Goal: Transaction & Acquisition: Purchase product/service

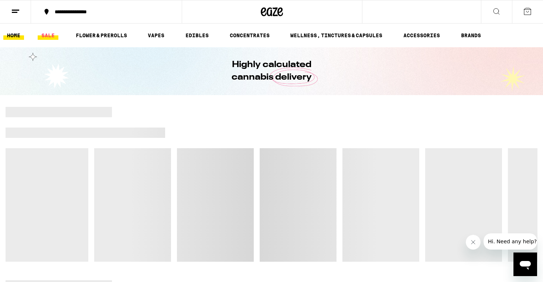
click at [52, 37] on link "SALE" at bounding box center [48, 35] width 21 height 9
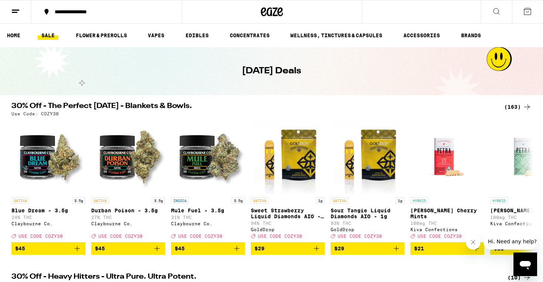
click at [507, 109] on div "(163)" at bounding box center [517, 107] width 27 height 9
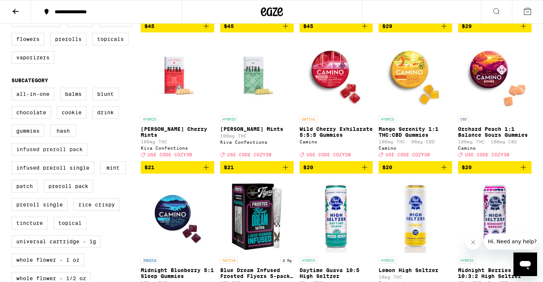
scroll to position [210, 0]
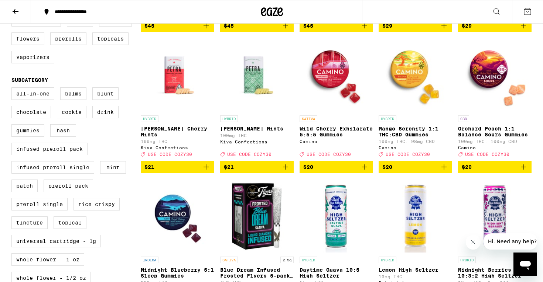
click at [68, 155] on label "Infused Preroll Pack" at bounding box center [49, 149] width 76 height 13
click at [13, 89] on input "Infused Preroll Pack" at bounding box center [13, 89] width 0 height 0
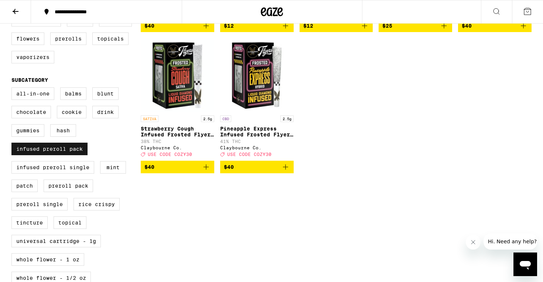
click at [68, 155] on label "Infused Preroll Pack" at bounding box center [49, 149] width 76 height 13
click at [13, 89] on input "Infused Preroll Pack" at bounding box center [13, 89] width 0 height 0
checkbox input "false"
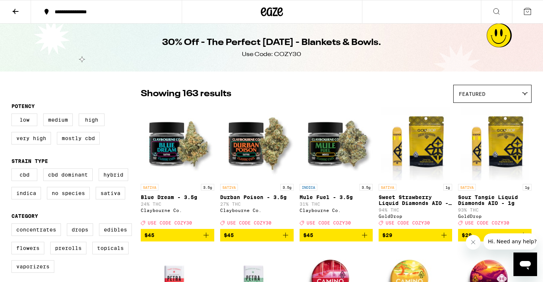
click at [16, 10] on icon at bounding box center [15, 11] width 9 height 9
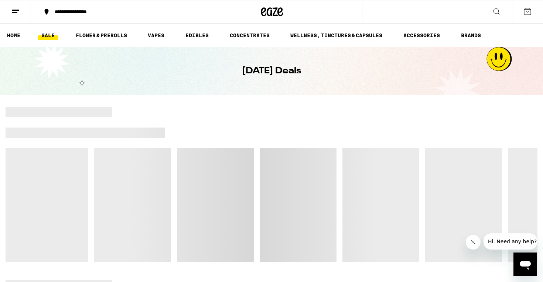
click at [495, 10] on icon at bounding box center [496, 11] width 9 height 9
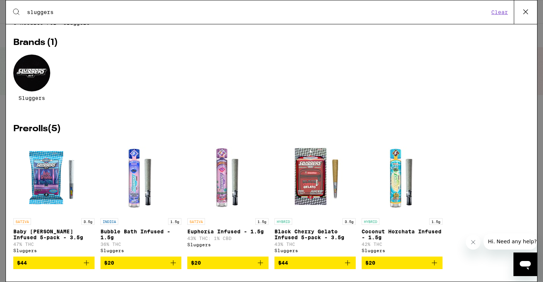
scroll to position [21, 0]
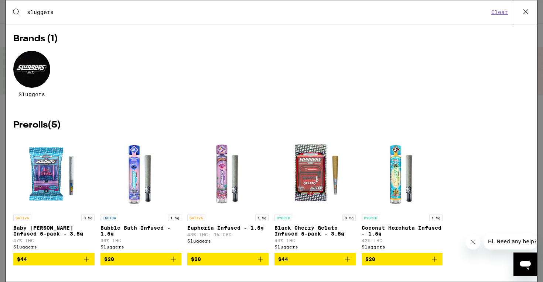
type input "sluggers"
click at [350, 260] on icon "Add to bag" at bounding box center [347, 259] width 9 height 9
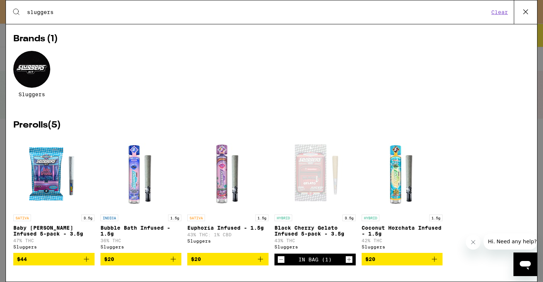
click at [531, 12] on button at bounding box center [525, 12] width 23 height 24
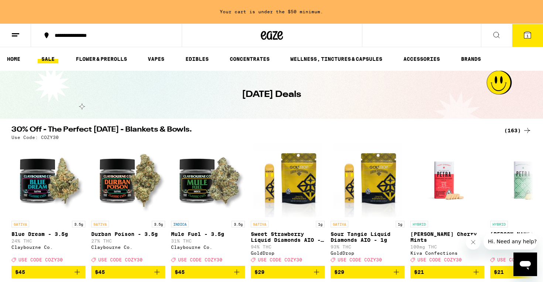
click at [503, 31] on button at bounding box center [496, 35] width 31 height 23
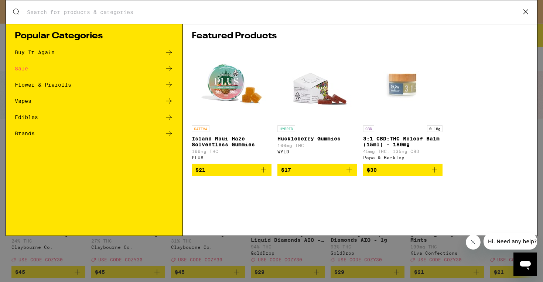
click at [168, 68] on icon at bounding box center [169, 68] width 9 height 9
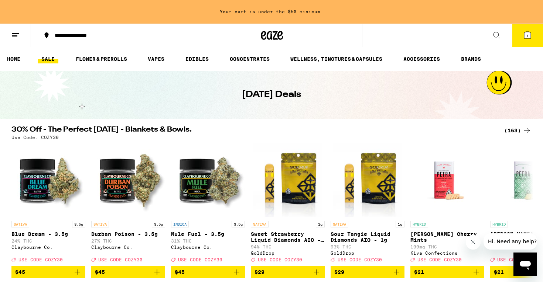
click at [519, 131] on div "(163)" at bounding box center [517, 130] width 27 height 9
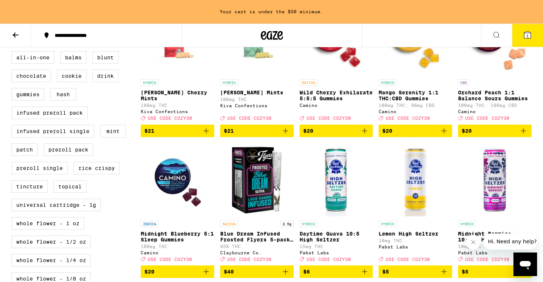
scroll to position [270, 0]
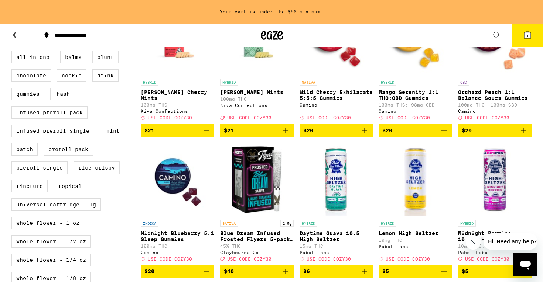
click at [111, 63] on label "Blunt" at bounding box center [105, 57] width 26 height 13
click at [13, 52] on input "Blunt" at bounding box center [13, 52] width 0 height 0
checkbox input "true"
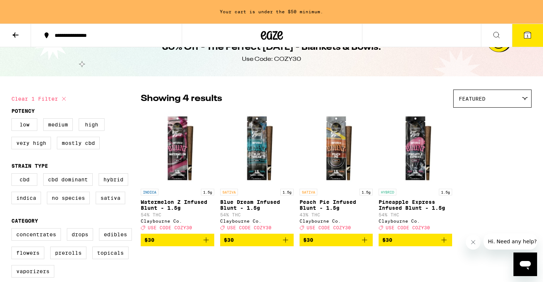
scroll to position [22, 0]
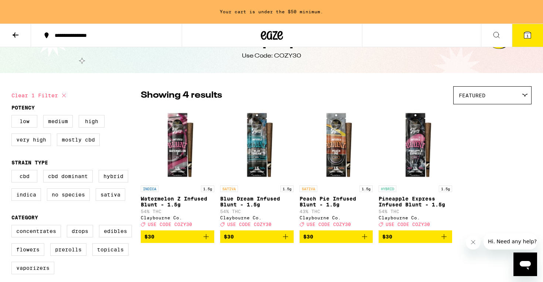
click at [209, 240] on icon "Add to bag" at bounding box center [206, 237] width 9 height 9
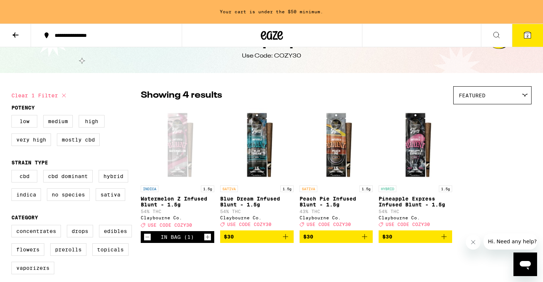
scroll to position [0, 0]
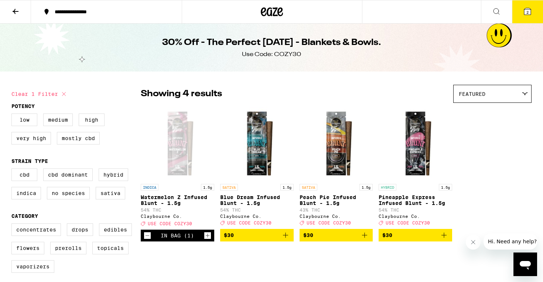
click at [523, 20] on button "2" at bounding box center [527, 11] width 31 height 23
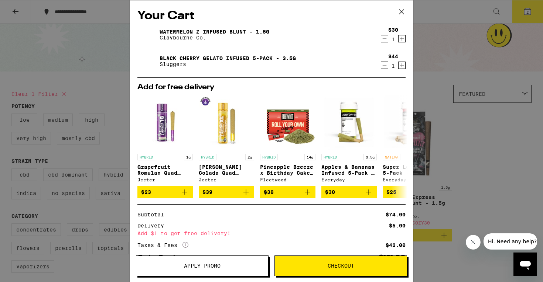
click at [399, 14] on icon at bounding box center [401, 12] width 4 height 4
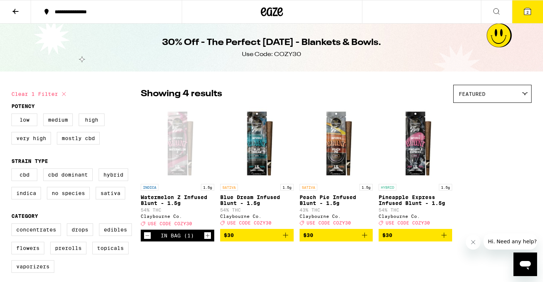
click at [529, 13] on icon at bounding box center [527, 11] width 7 height 7
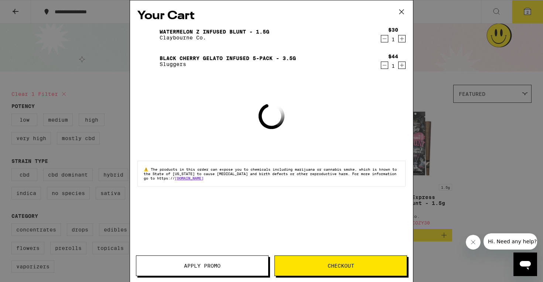
click at [237, 269] on button "Apply Promo" at bounding box center [202, 266] width 133 height 21
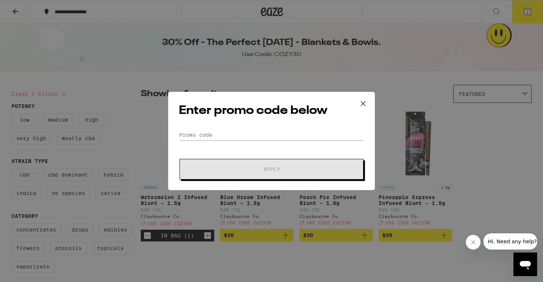
click at [263, 128] on div "Enter promo code below Promo Code Apply" at bounding box center [271, 141] width 207 height 99
click at [264, 133] on input "Promo Code" at bounding box center [271, 135] width 185 height 11
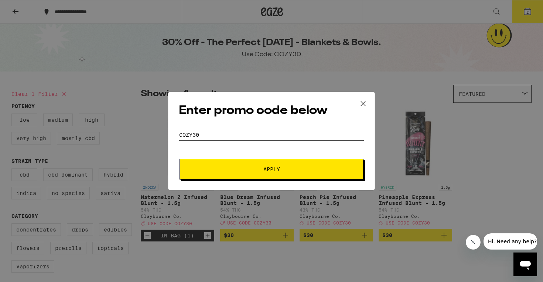
type input "COZY30"
click at [323, 173] on button "Apply" at bounding box center [271, 169] width 184 height 21
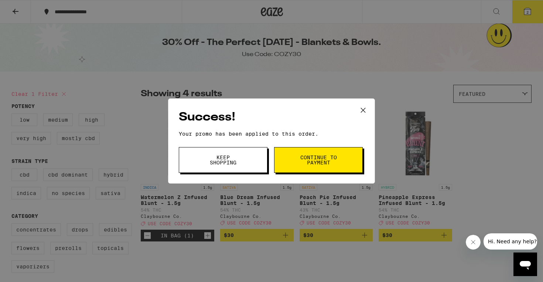
click at [323, 165] on span "Continue to payment" at bounding box center [318, 160] width 38 height 10
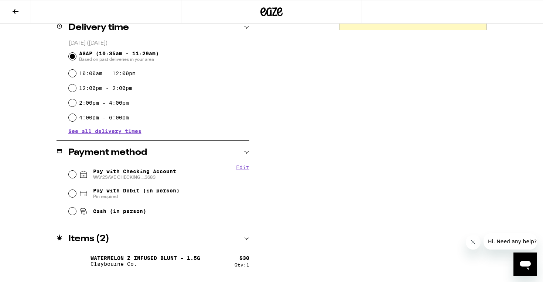
scroll to position [213, 0]
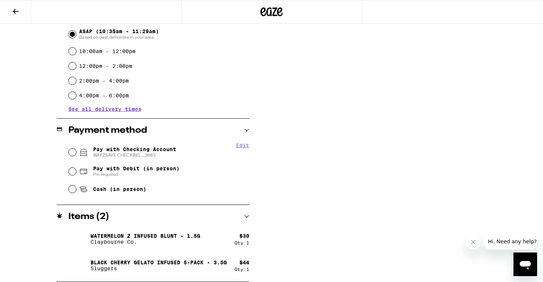
click at [167, 150] on span "Pay with Checking Account WAY2SAVE CHECKING ...3683" at bounding box center [134, 153] width 83 height 12
click at [76, 150] on input "Pay with Checking Account WAY2SAVE CHECKING ...3683" at bounding box center [72, 152] width 7 height 7
radio input "true"
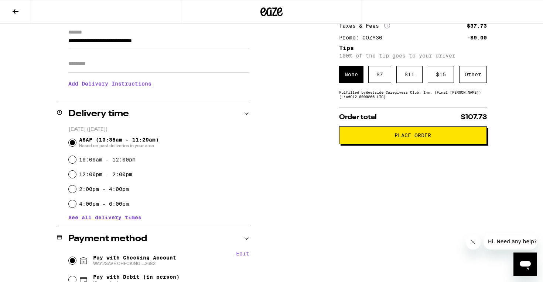
scroll to position [0, 0]
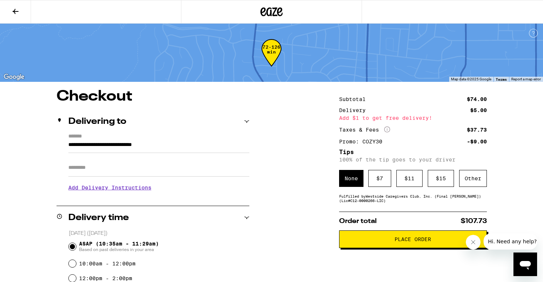
click at [480, 186] on div "Other" at bounding box center [473, 178] width 28 height 17
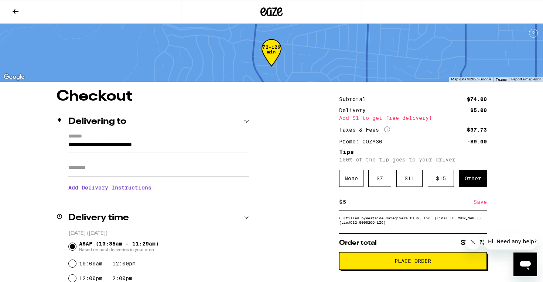
type input "5"
click at [482, 208] on div "Save" at bounding box center [479, 202] width 13 height 16
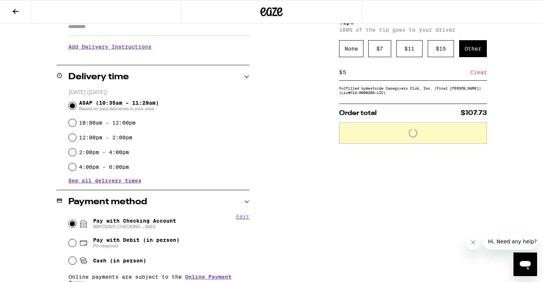
scroll to position [179, 0]
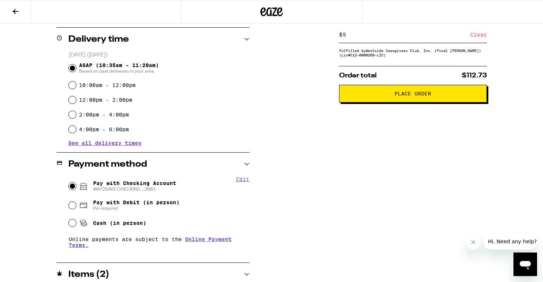
click at [471, 91] on button "Place Order" at bounding box center [413, 94] width 148 height 18
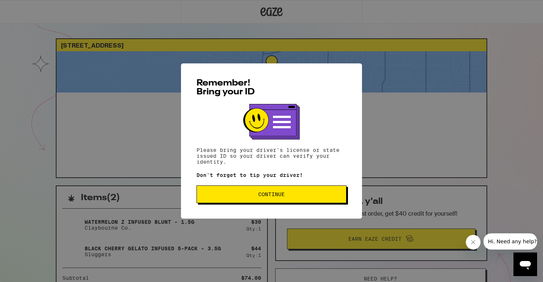
click at [305, 190] on button "Continue" at bounding box center [271, 195] width 150 height 18
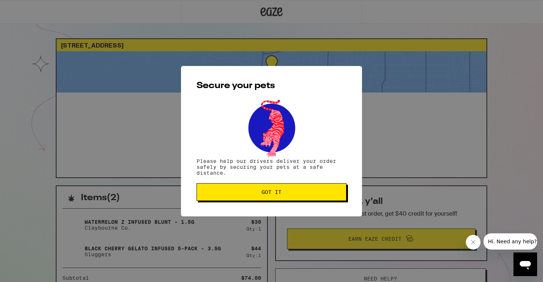
click at [305, 190] on button "Got it" at bounding box center [271, 192] width 150 height 18
